Goal: Transaction & Acquisition: Purchase product/service

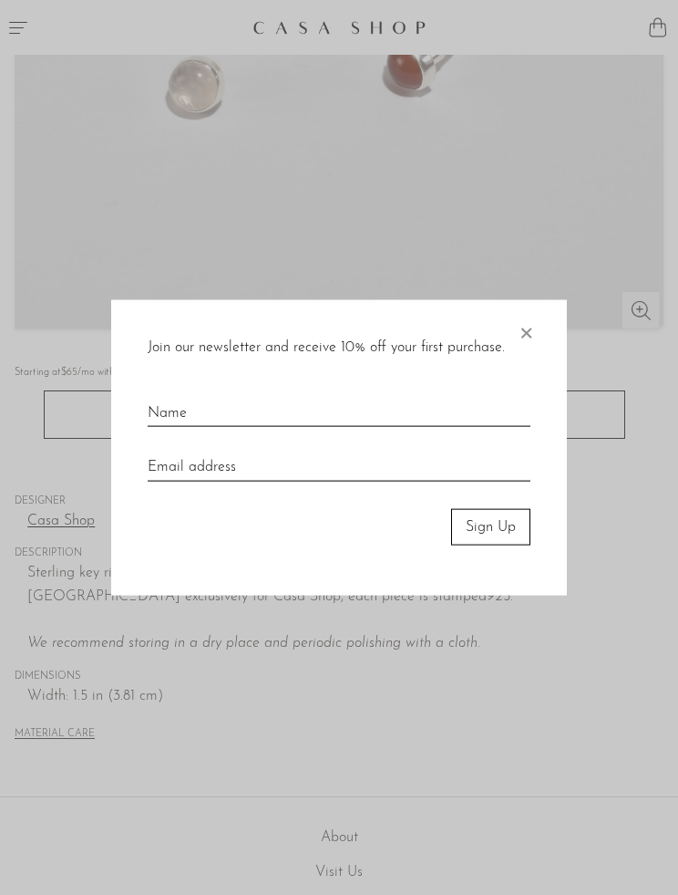
scroll to position [489, 0]
click at [523, 320] on span "×" at bounding box center [526, 328] width 18 height 58
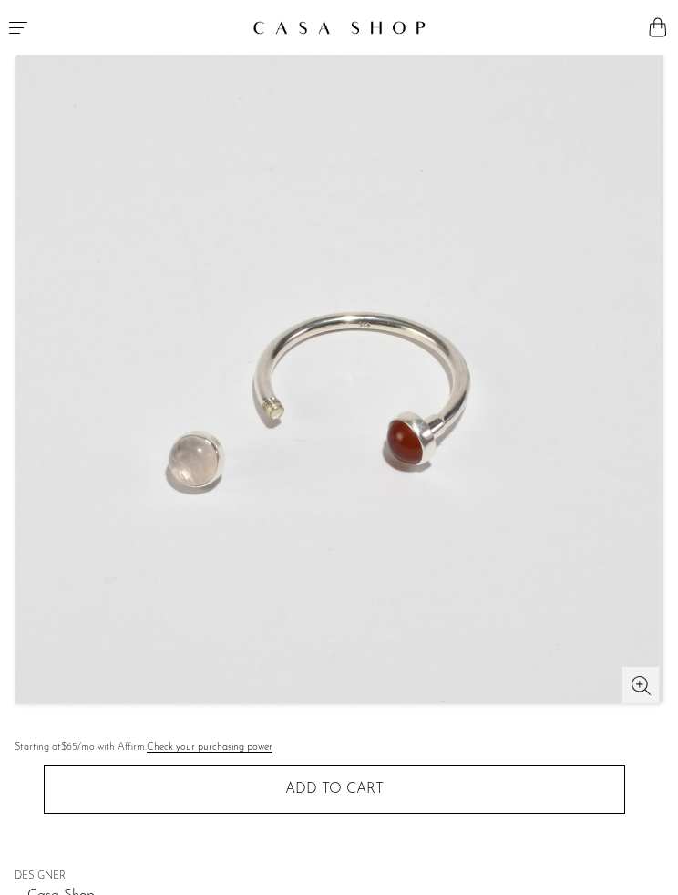
scroll to position [0, 0]
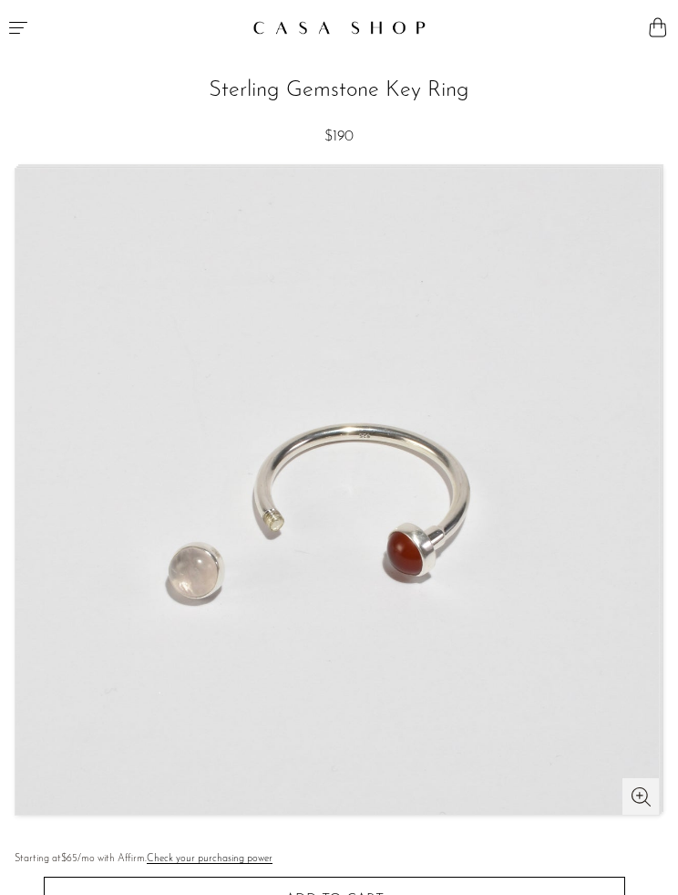
click at [17, 34] on icon "Menu" at bounding box center [18, 28] width 18 height 12
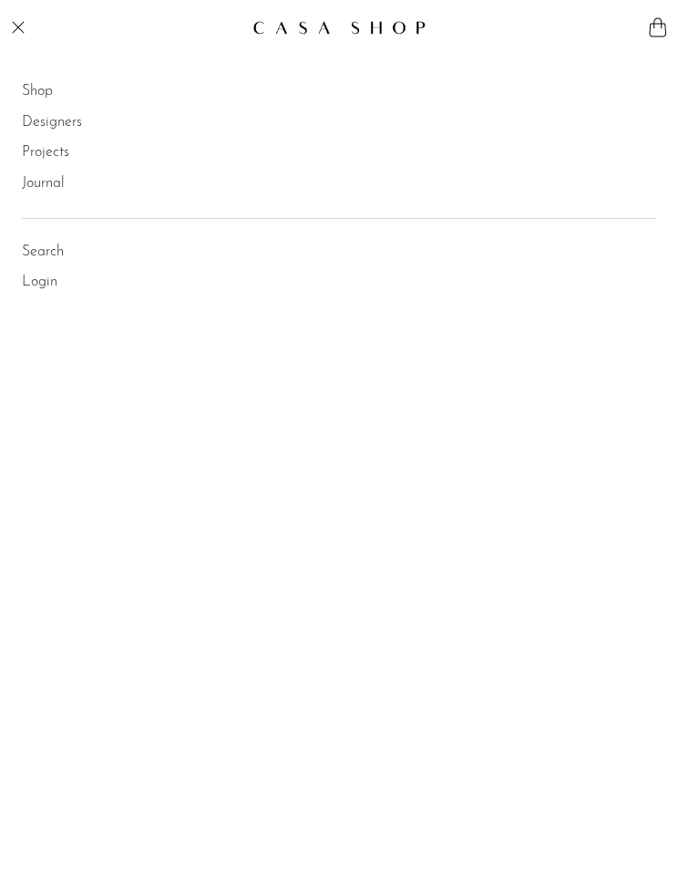
click at [47, 98] on link "Shop" at bounding box center [37, 92] width 31 height 24
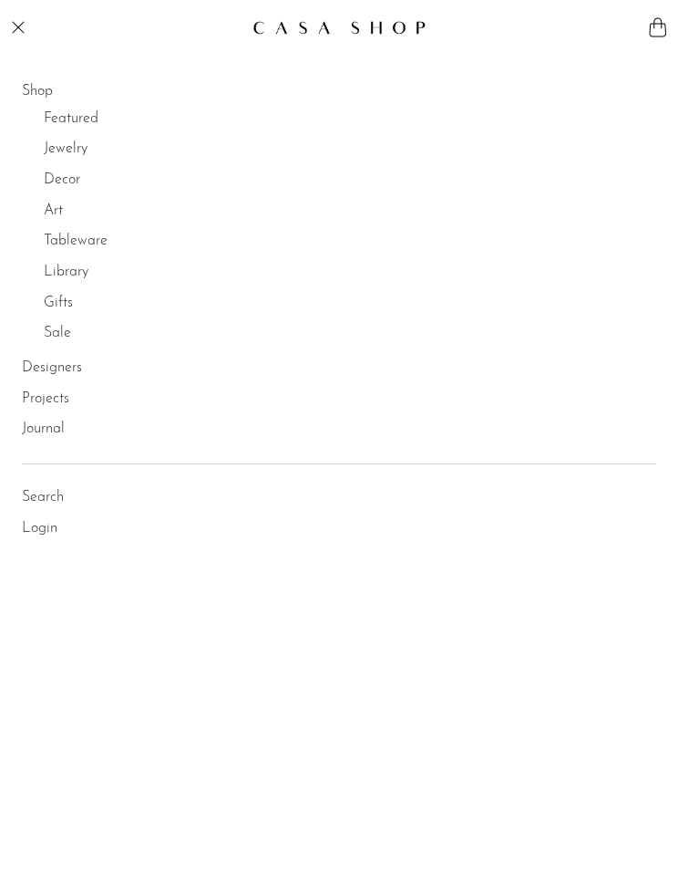
click at [75, 326] on li "Sale Sale All" at bounding box center [76, 333] width 64 height 31
click at [63, 332] on link "Sale" at bounding box center [57, 334] width 27 height 24
click at [79, 358] on link "All" at bounding box center [74, 361] width 17 height 24
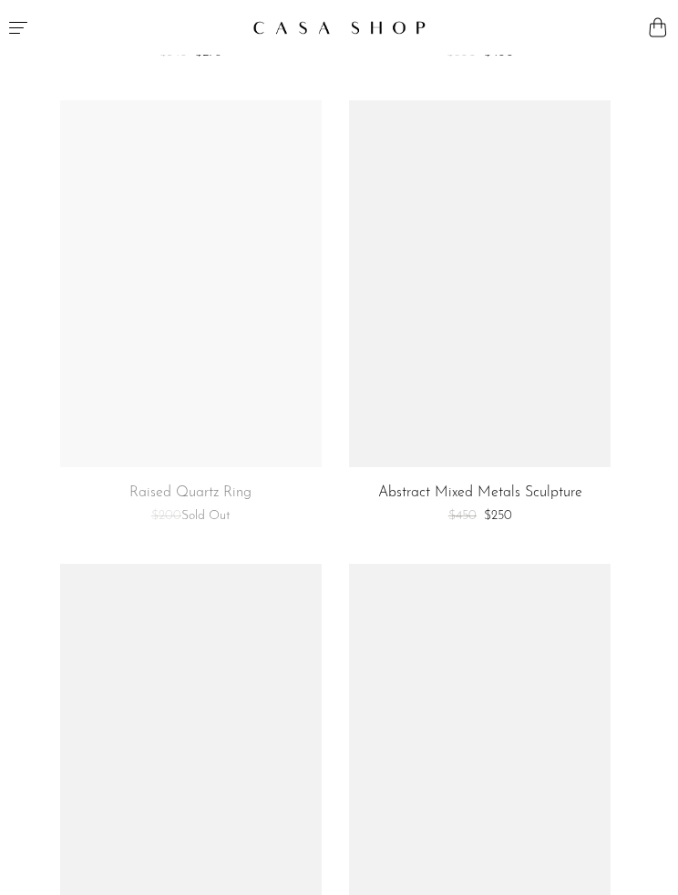
scroll to position [5525, 0]
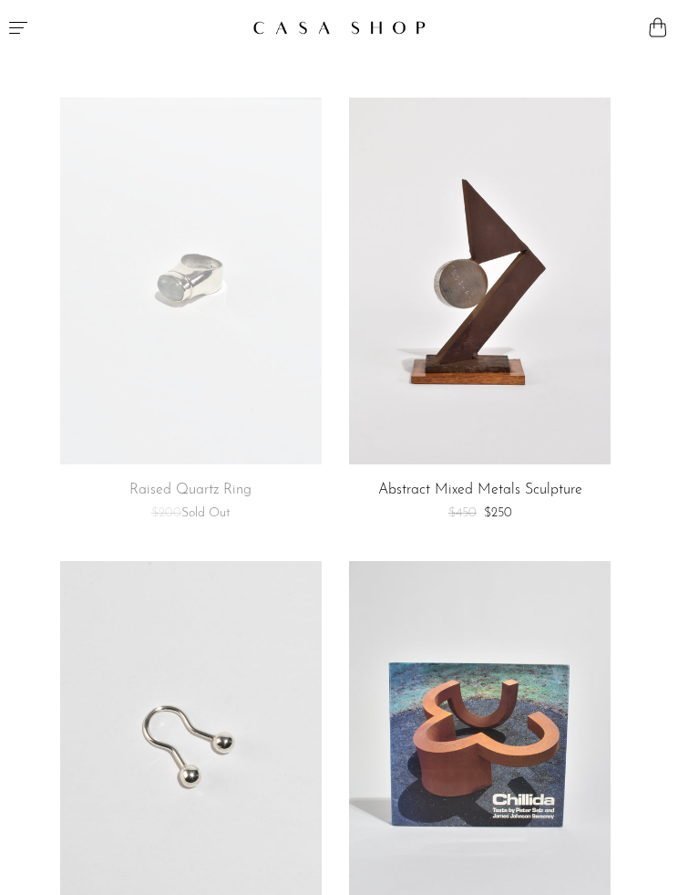
click at [189, 300] on link at bounding box center [191, 281] width 262 height 367
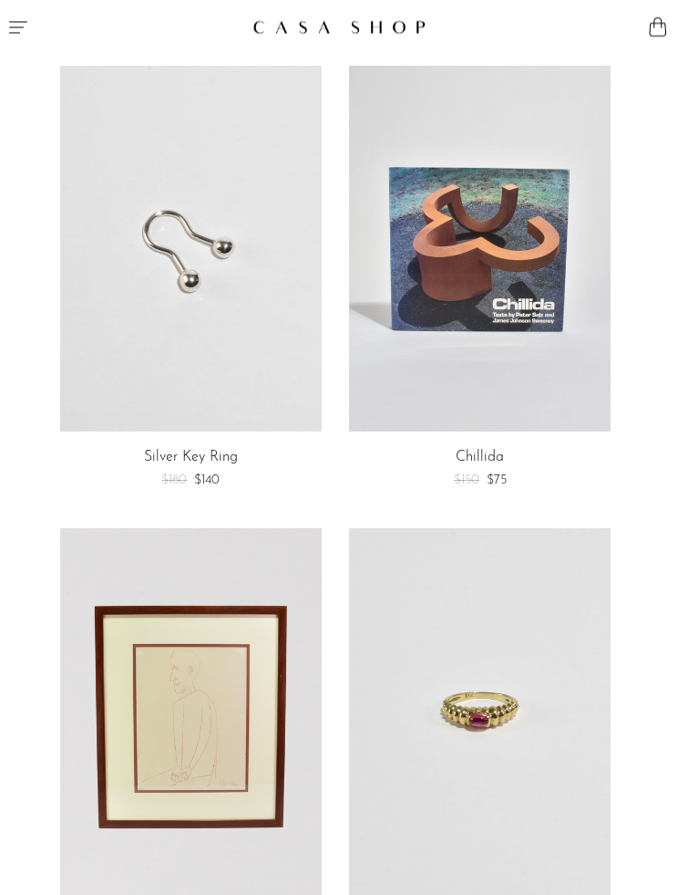
scroll to position [6023, 0]
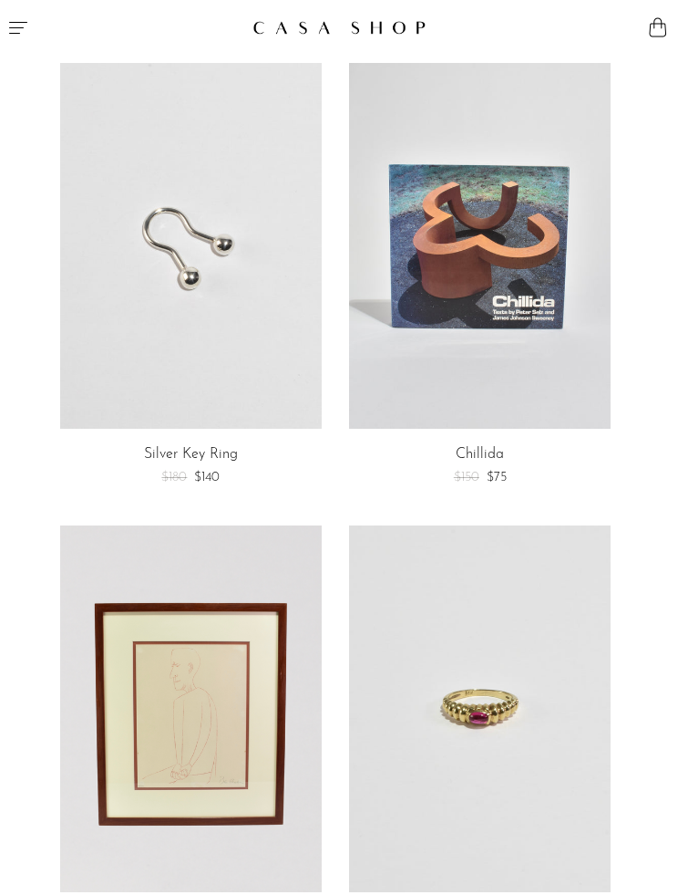
click at [168, 237] on link at bounding box center [191, 246] width 262 height 367
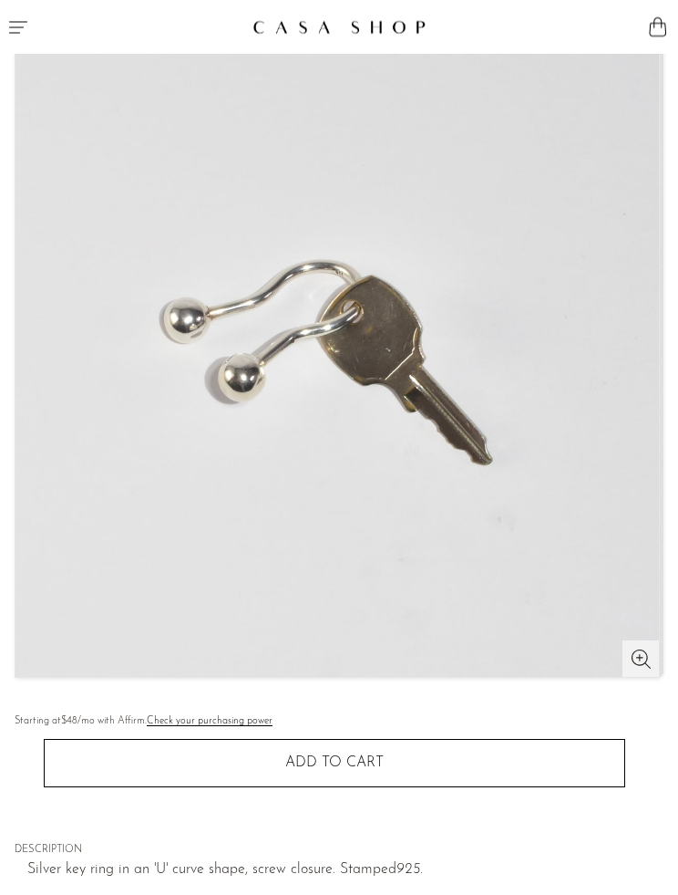
scroll to position [129, 0]
